Goal: Navigation & Orientation: Find specific page/section

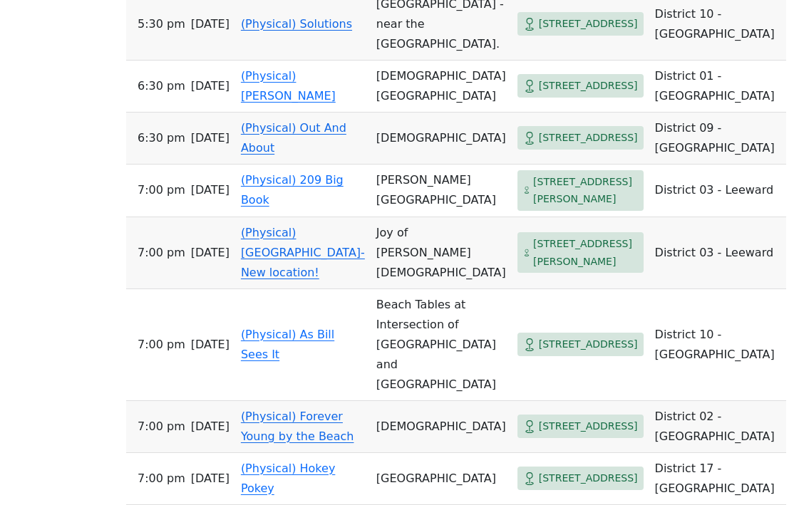
scroll to position [1568, 0]
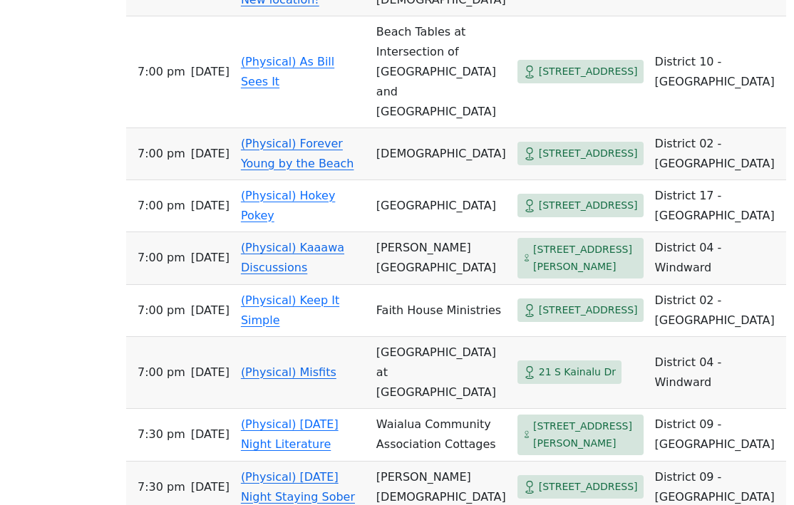
click at [258, 274] on link "(Physical) Kaaawa Discussions" at bounding box center [292, 258] width 103 height 34
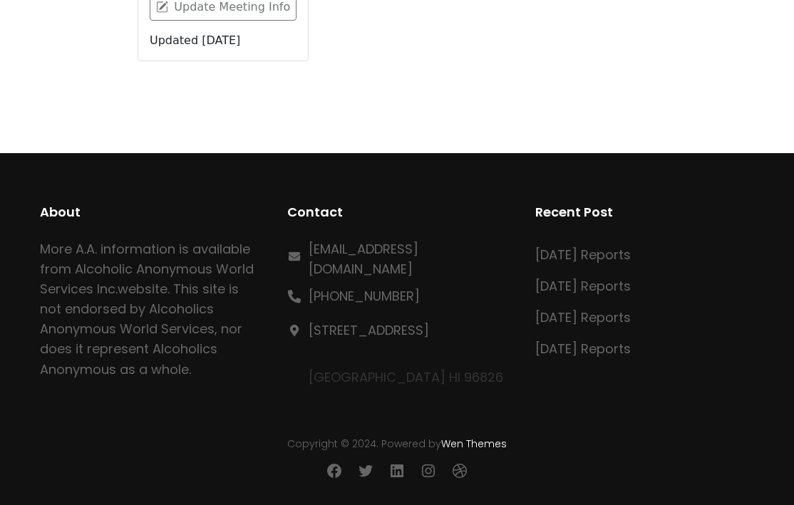
scroll to position [743, 0]
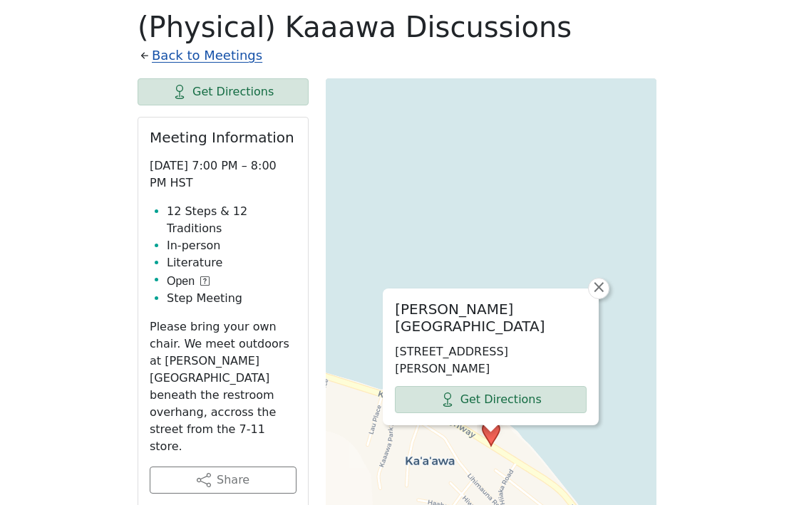
click at [200, 55] on link "Back to Meetings" at bounding box center [207, 55] width 110 height 23
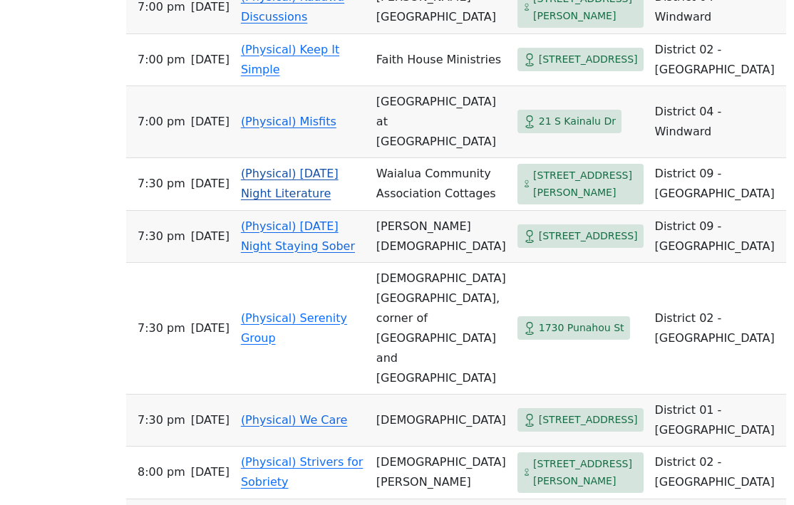
scroll to position [1883, 0]
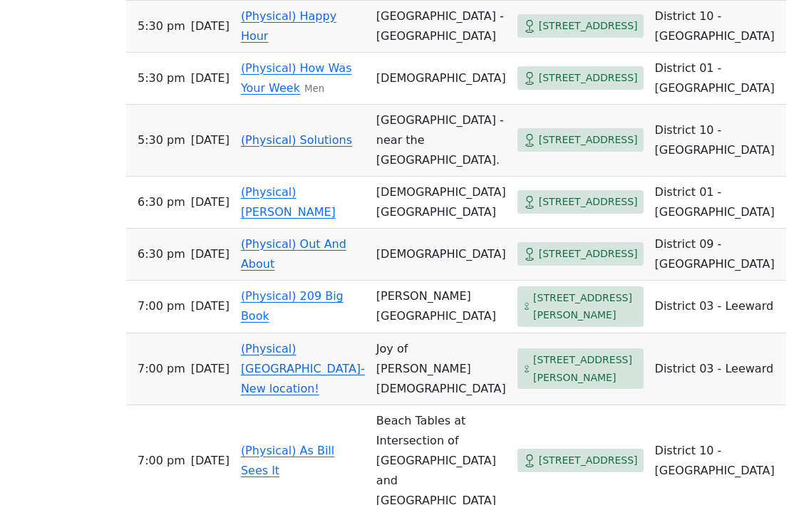
scroll to position [1179, 0]
